Goal: Transaction & Acquisition: Purchase product/service

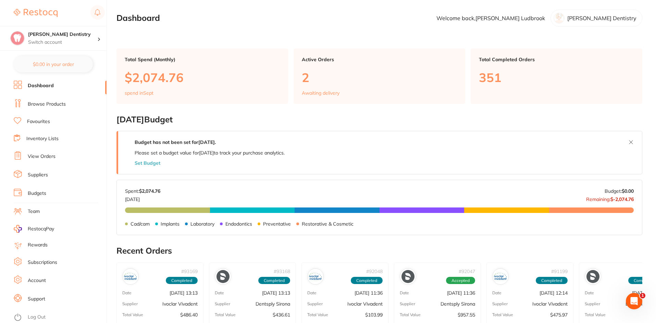
click at [49, 121] on link "Favourites" at bounding box center [38, 121] width 23 height 7
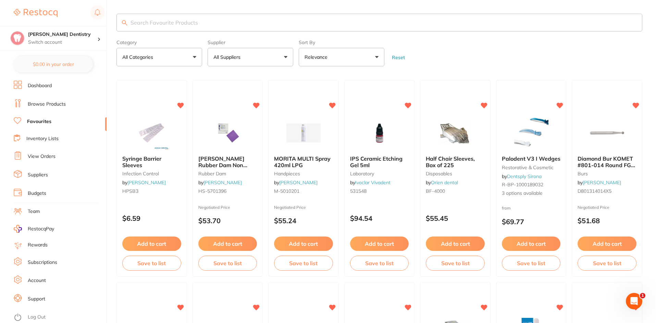
click at [135, 20] on input "search" at bounding box center [378, 23] width 525 height 18
type input "versoft"
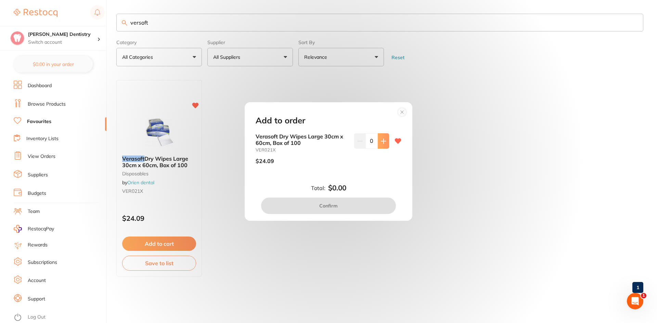
click at [382, 142] on icon at bounding box center [383, 141] width 5 height 5
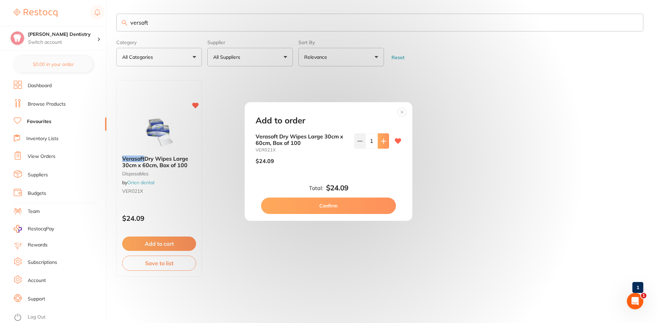
click at [382, 142] on icon at bounding box center [383, 141] width 5 height 5
type input "5"
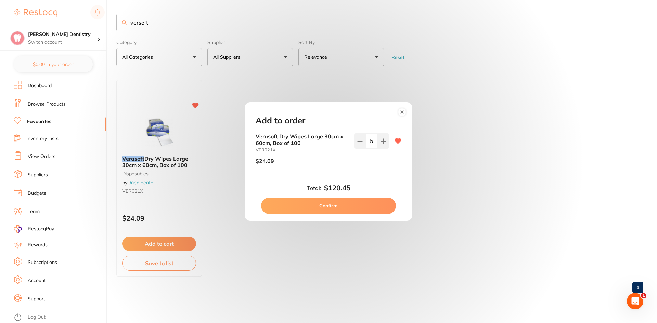
click at [331, 209] on button "Confirm" at bounding box center [328, 206] width 135 height 16
checkbox input "false"
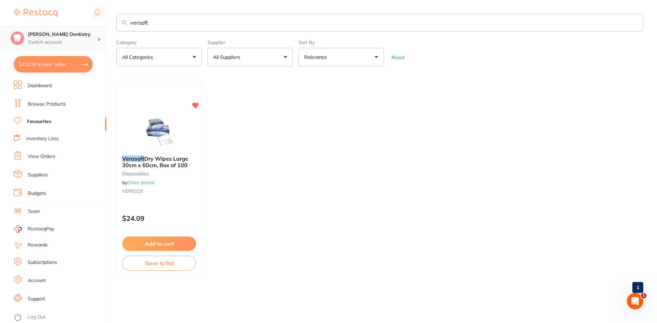
scroll to position [0, 0]
drag, startPoint x: 154, startPoint y: 25, endPoint x: 79, endPoint y: 31, distance: 75.2
click at [79, 31] on div "$132.50 [PERSON_NAME] Dentistry Switch account [PERSON_NAME] Dentistry $132.50 …" at bounding box center [328, 161] width 657 height 323
type input "cerec mtl zirconia A3 mono"
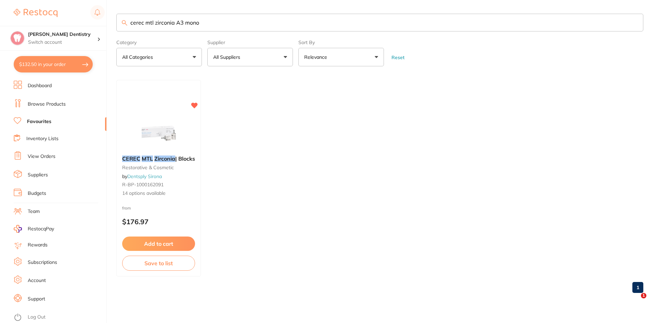
click at [168, 247] on button "Add to cart" at bounding box center [158, 244] width 73 height 14
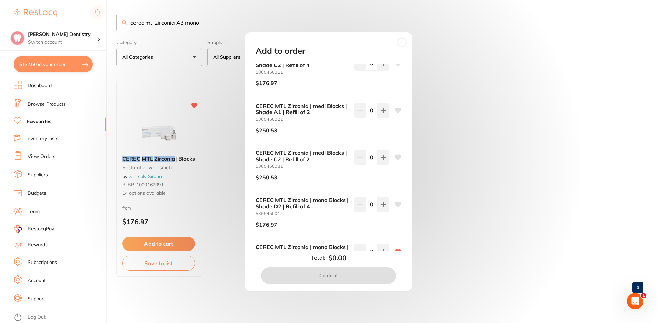
scroll to position [240, 0]
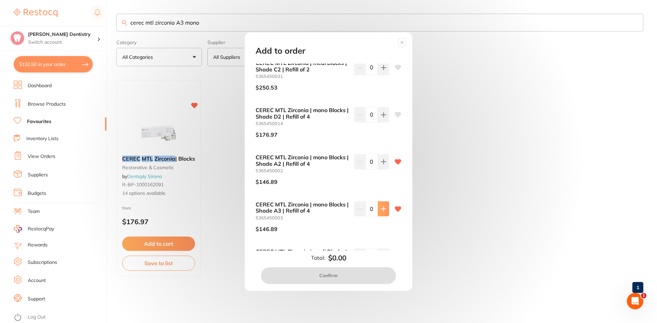
click at [383, 206] on icon at bounding box center [383, 208] width 5 height 5
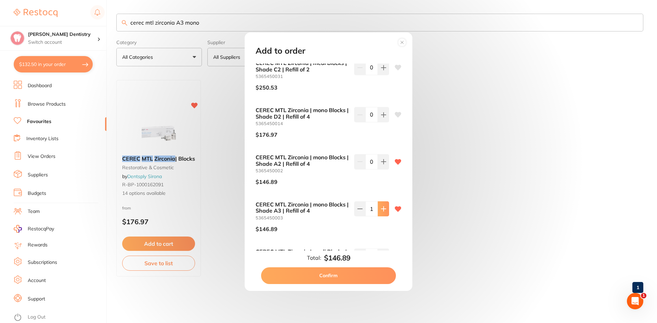
click at [383, 206] on icon at bounding box center [383, 208] width 5 height 5
type input "3"
click at [342, 274] on button "Confirm" at bounding box center [328, 276] width 135 height 16
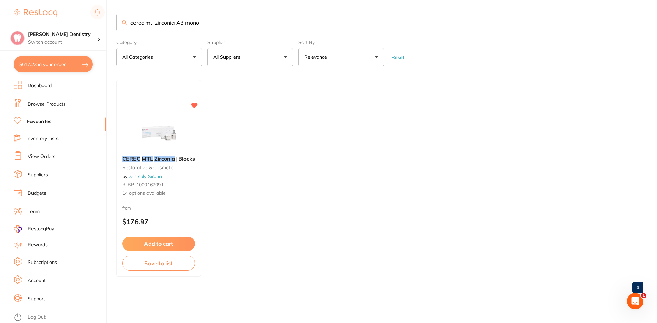
scroll to position [0, 0]
click at [62, 65] on button "$617.23 in your order" at bounding box center [53, 64] width 79 height 16
checkbox input "true"
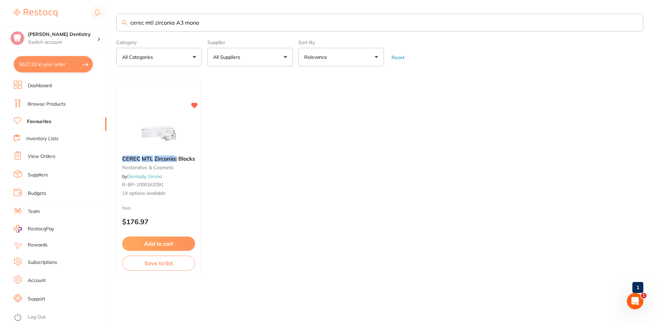
checkbox input "true"
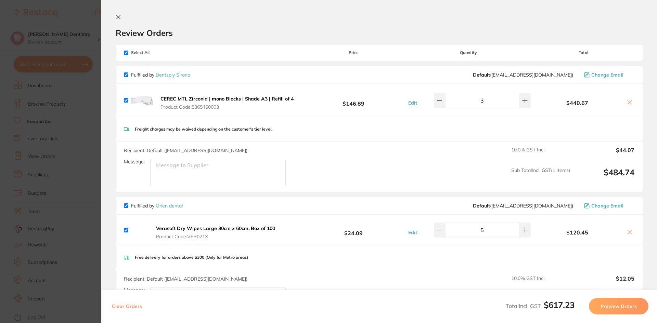
click at [612, 306] on button "Preview Orders" at bounding box center [619, 306] width 60 height 16
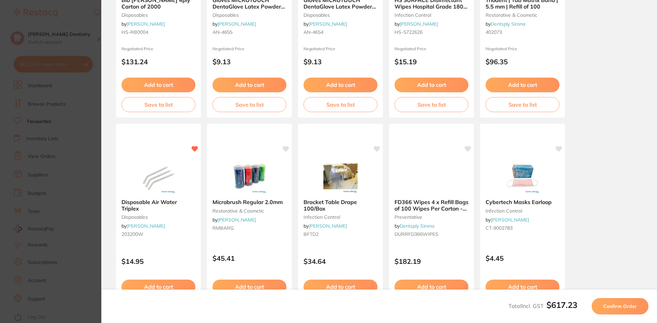
click at [633, 307] on span "Confirm Order" at bounding box center [620, 307] width 34 height 6
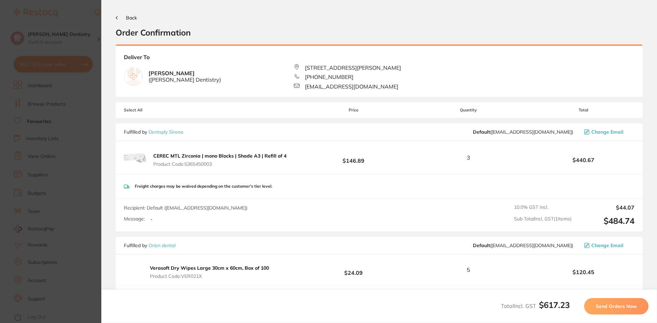
click at [609, 305] on span "Send Orders Now" at bounding box center [616, 307] width 41 height 6
